Goal: Task Accomplishment & Management: Use online tool/utility

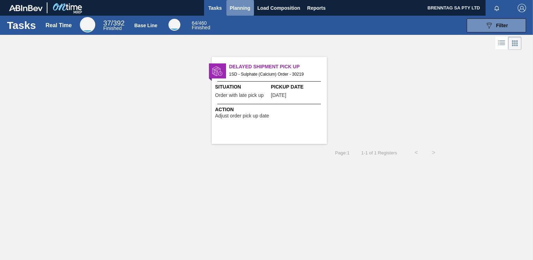
click at [240, 7] on span "Planning" at bounding box center [240, 8] width 21 height 8
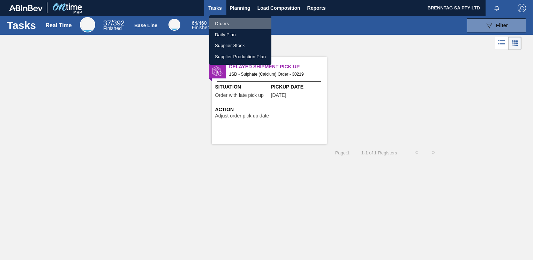
click at [223, 24] on li "Orders" at bounding box center [240, 23] width 62 height 11
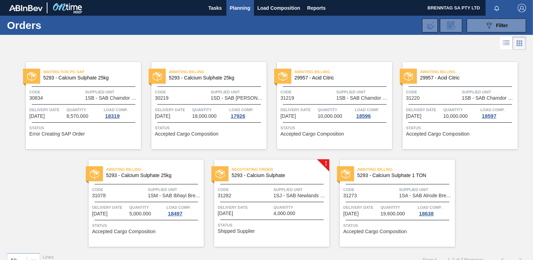
click at [325, 162] on div "Negotiating Order 5293 - Calcium Sulphate Code 31282 Supplied Unit 1SJ - SAB Ne…" at bounding box center [271, 203] width 115 height 87
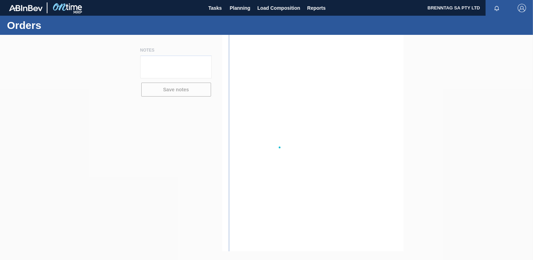
click at [325, 162] on div at bounding box center [266, 147] width 533 height 225
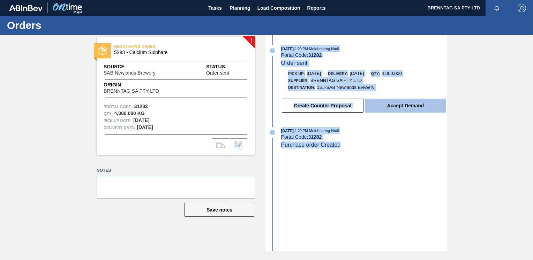
click at [412, 105] on button "Accept Demand" at bounding box center [405, 106] width 81 height 14
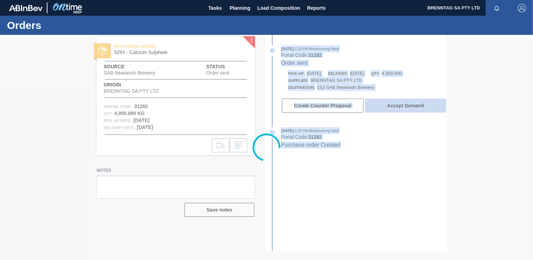
click at [412, 105] on div at bounding box center [266, 147] width 533 height 225
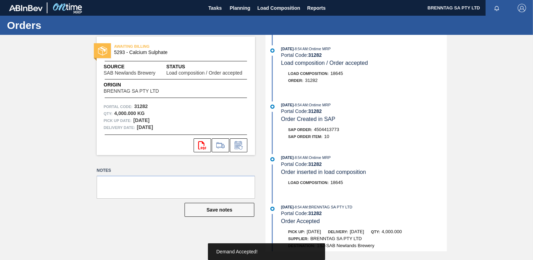
click at [278, 252] on div "Demand Accepted!" at bounding box center [266, 251] width 100 height 17
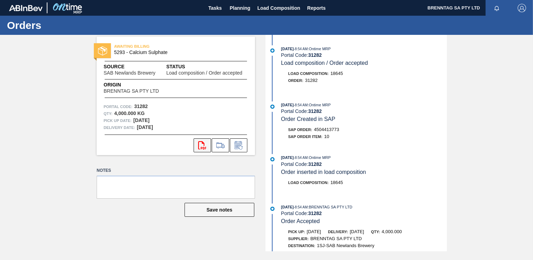
click at [202, 143] on icon at bounding box center [202, 145] width 8 height 8
